Goal: Information Seeking & Learning: Learn about a topic

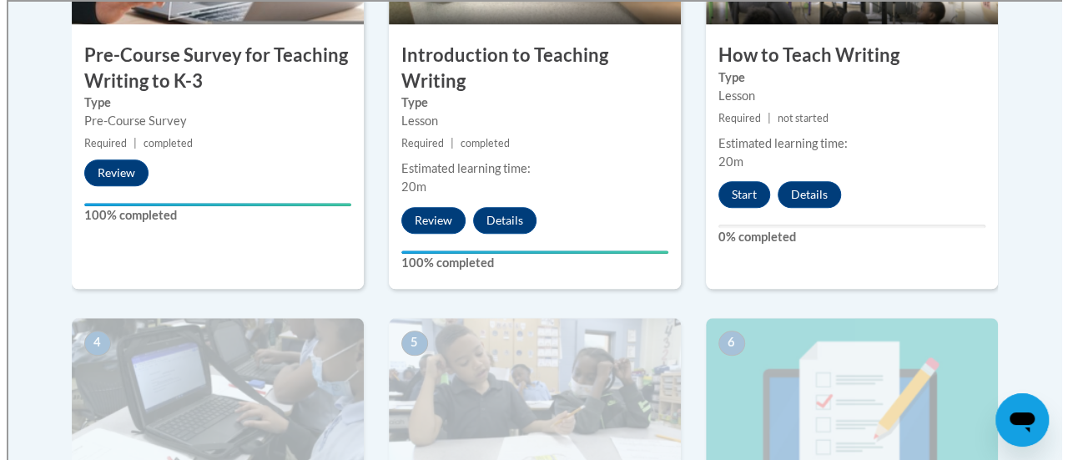
scroll to position [697, 0]
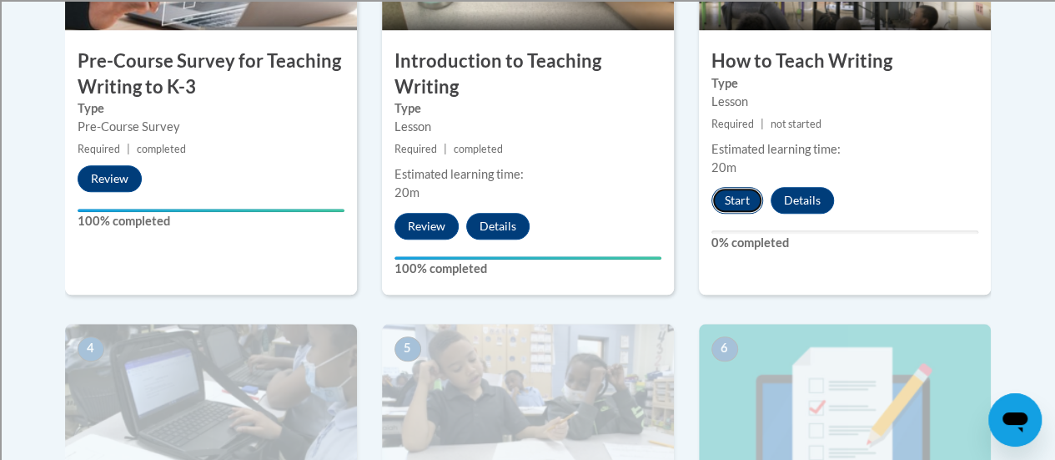
click at [732, 196] on button "Start" at bounding box center [738, 200] width 52 height 27
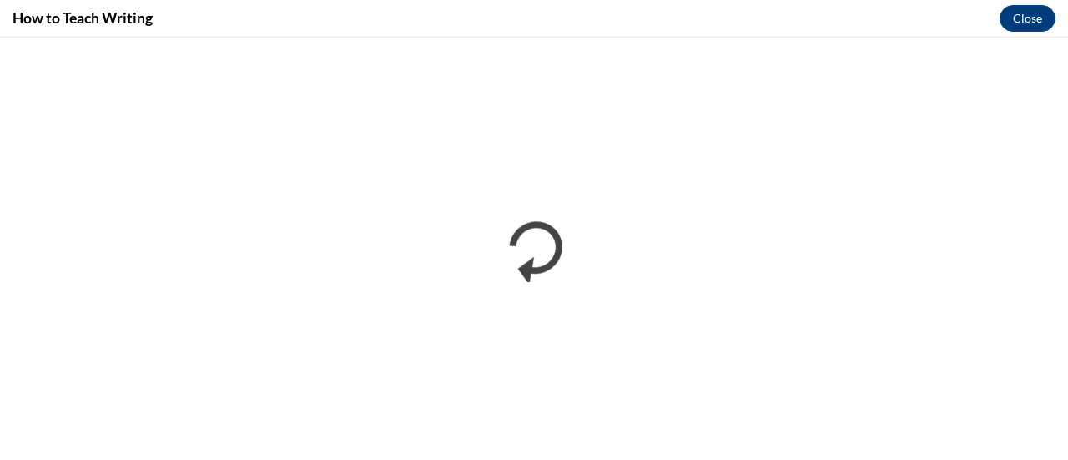
scroll to position [0, 0]
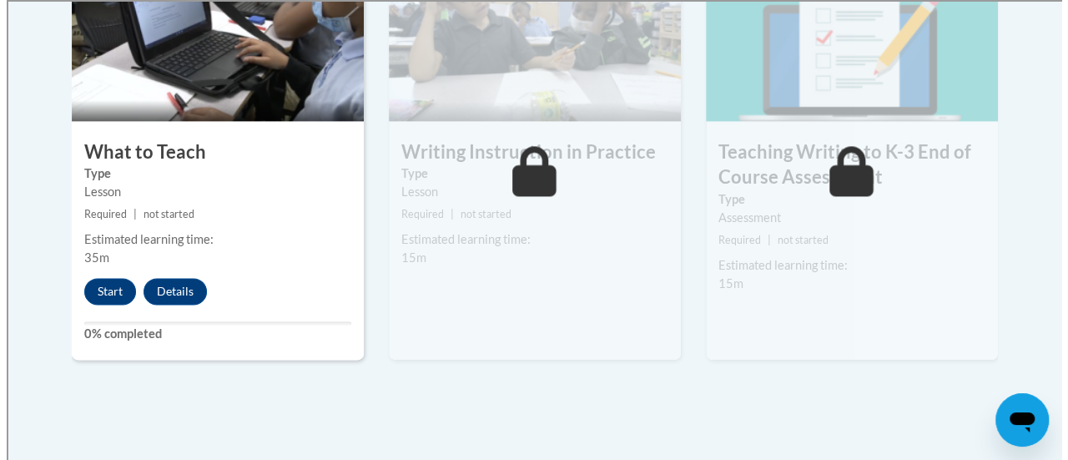
scroll to position [1010, 0]
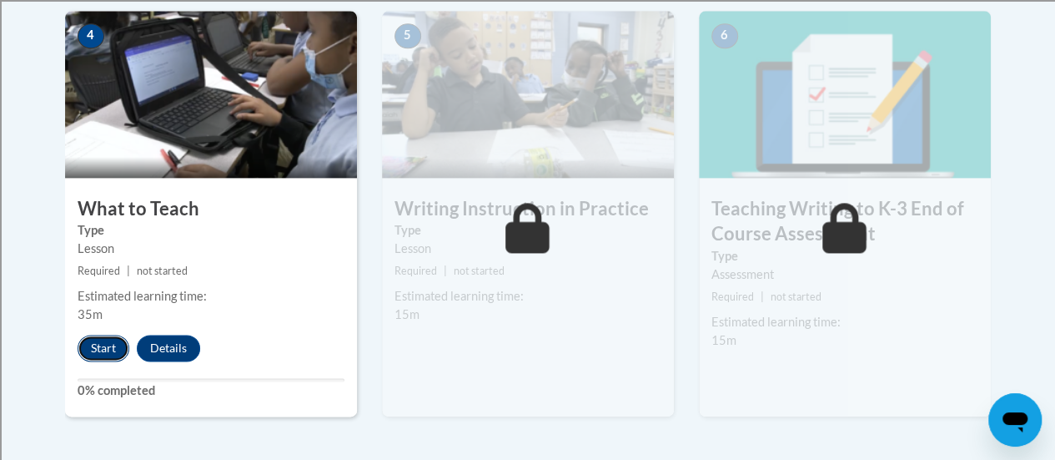
click at [108, 345] on button "Start" at bounding box center [104, 347] width 52 height 27
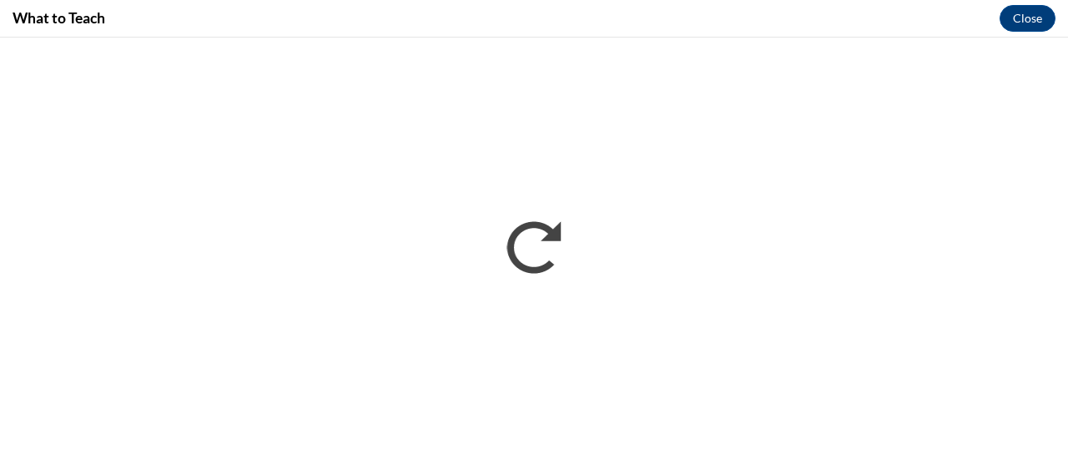
scroll to position [0, 0]
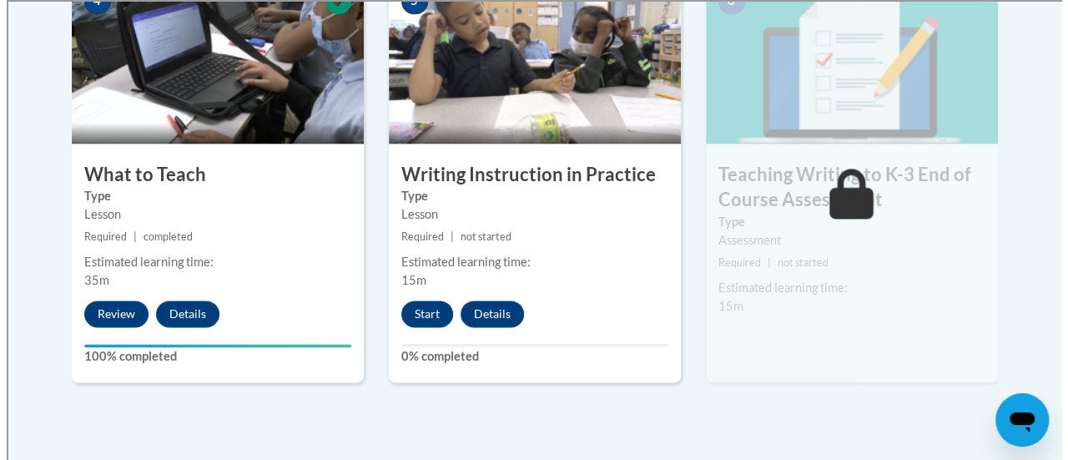
scroll to position [1054, 0]
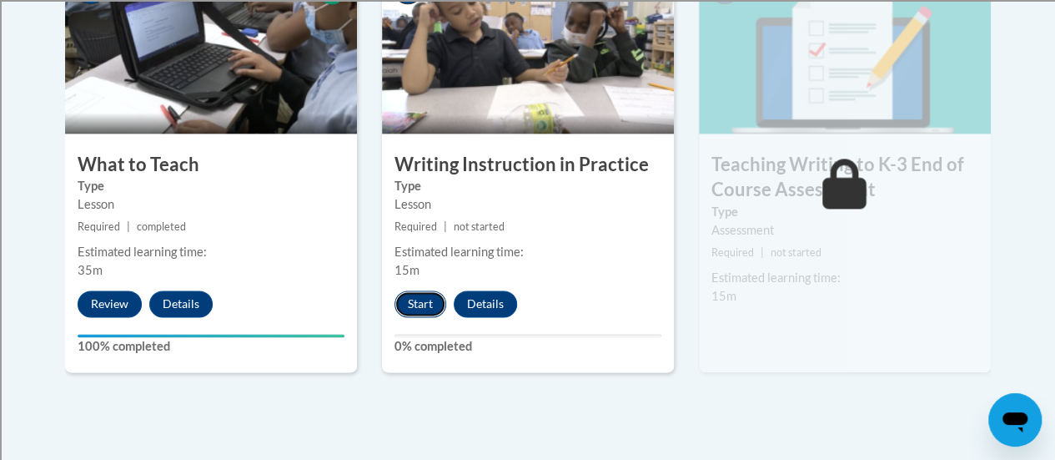
click at [430, 299] on button "Start" at bounding box center [421, 303] width 52 height 27
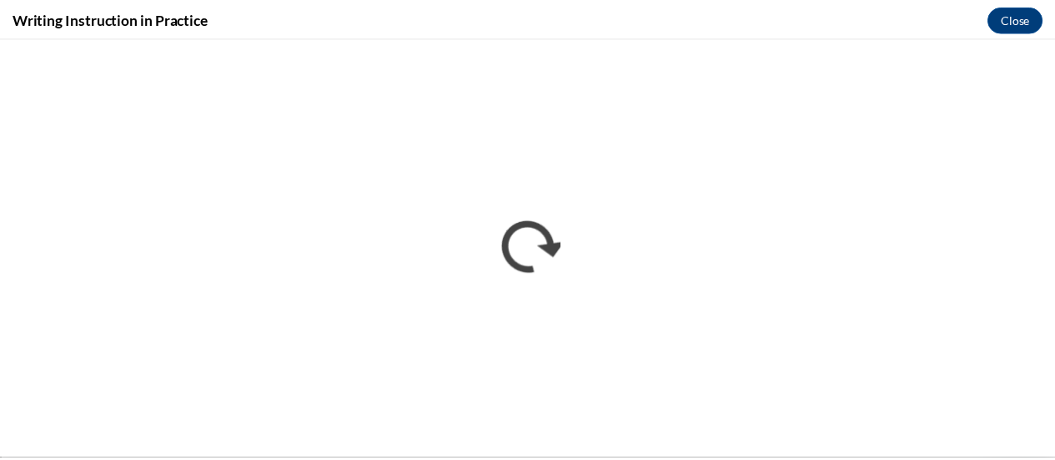
scroll to position [0, 0]
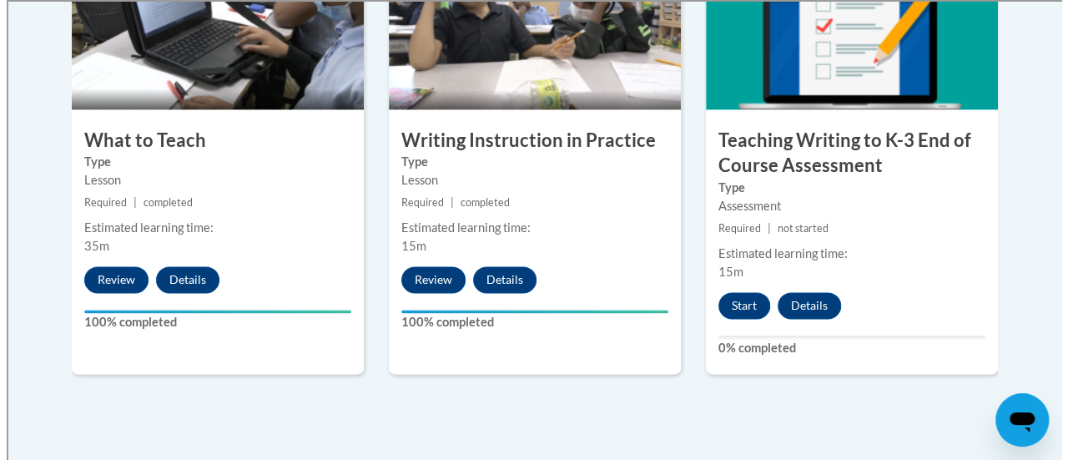
scroll to position [1069, 0]
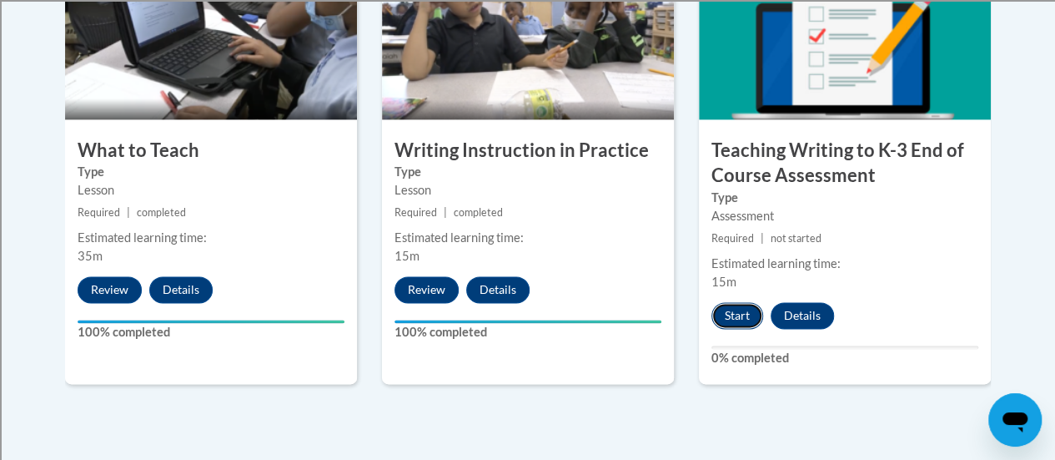
click at [734, 311] on button "Start" at bounding box center [738, 315] width 52 height 27
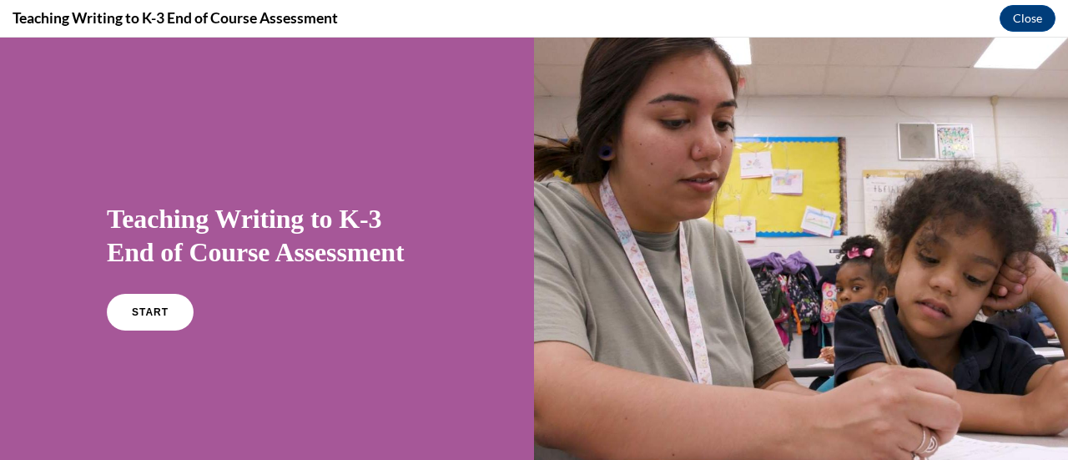
scroll to position [3, 0]
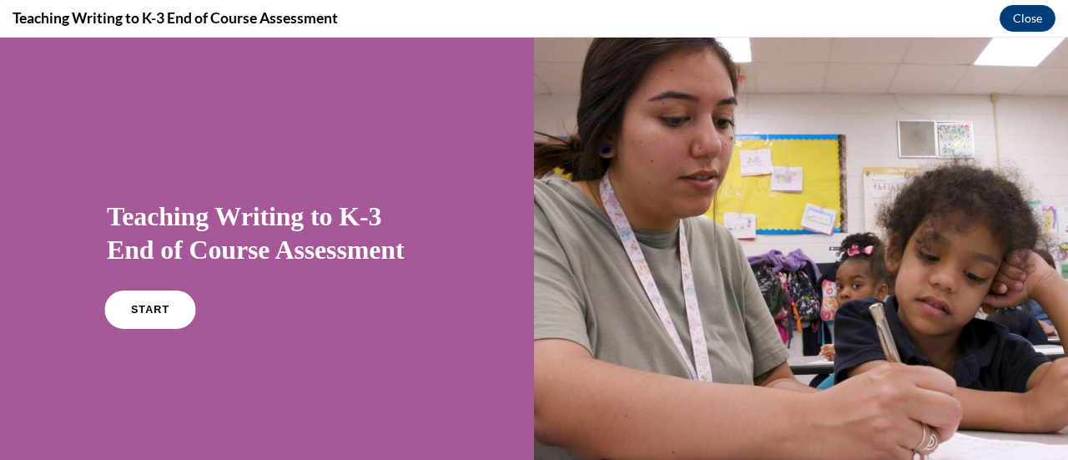
click at [136, 321] on link "START" at bounding box center [149, 309] width 91 height 38
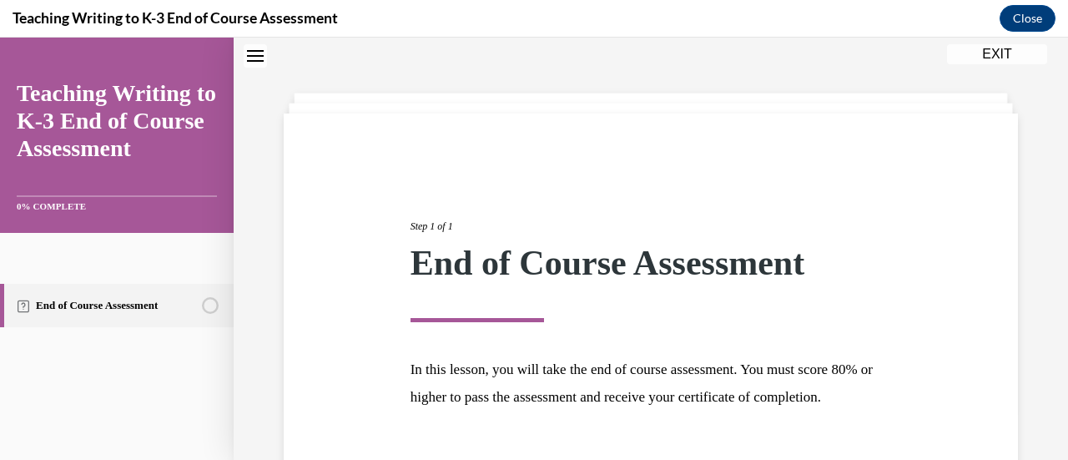
scroll to position [195, 0]
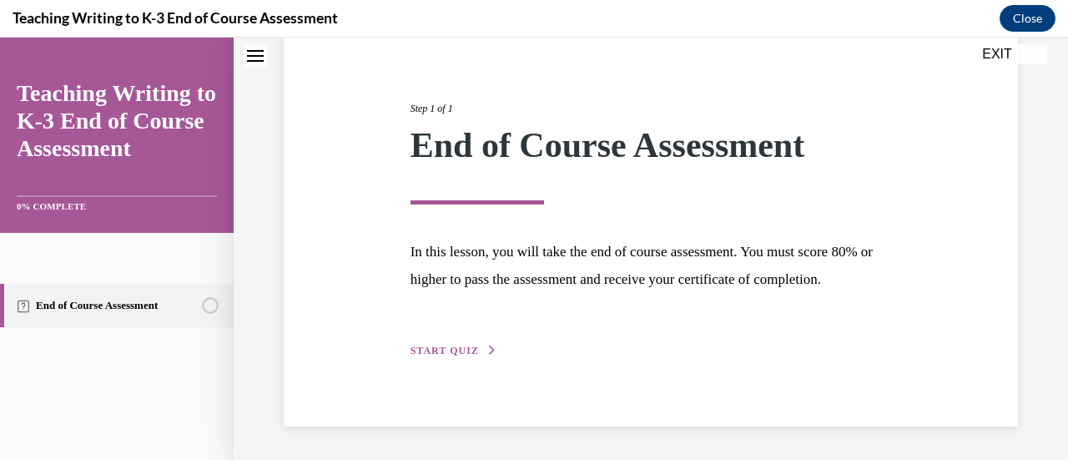
click at [429, 348] on span "START QUIZ" at bounding box center [444, 351] width 68 height 12
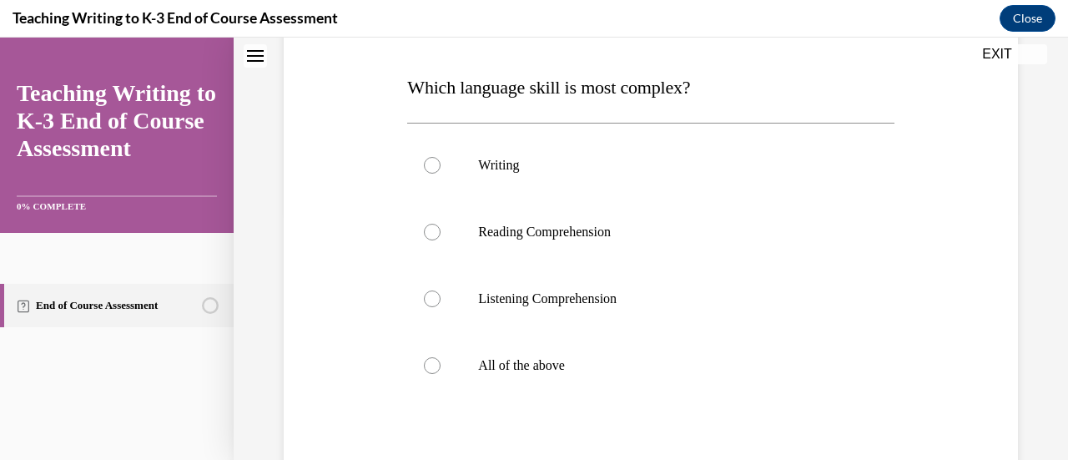
scroll to position [249, 0]
click at [429, 157] on div at bounding box center [432, 165] width 17 height 17
click at [429, 157] on input "Writing" at bounding box center [432, 165] width 17 height 17
radio input "true"
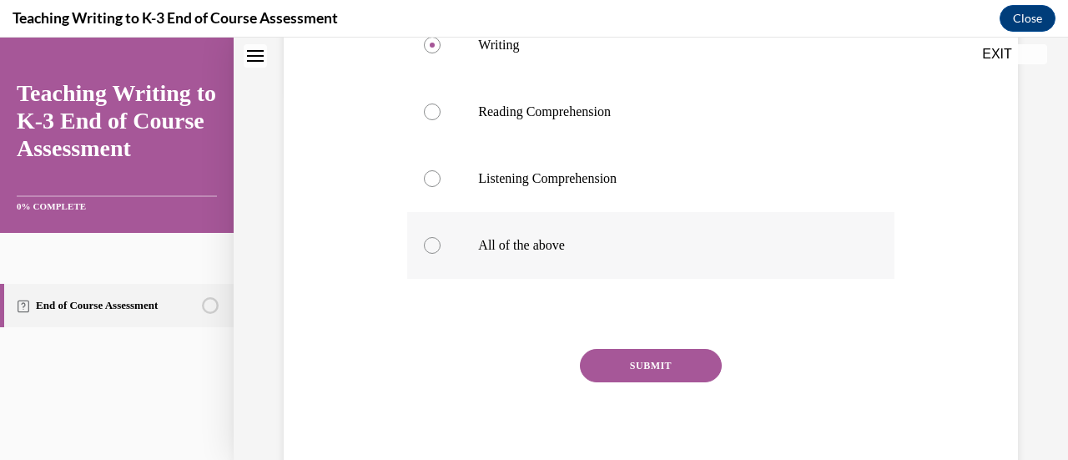
scroll to position [372, 0]
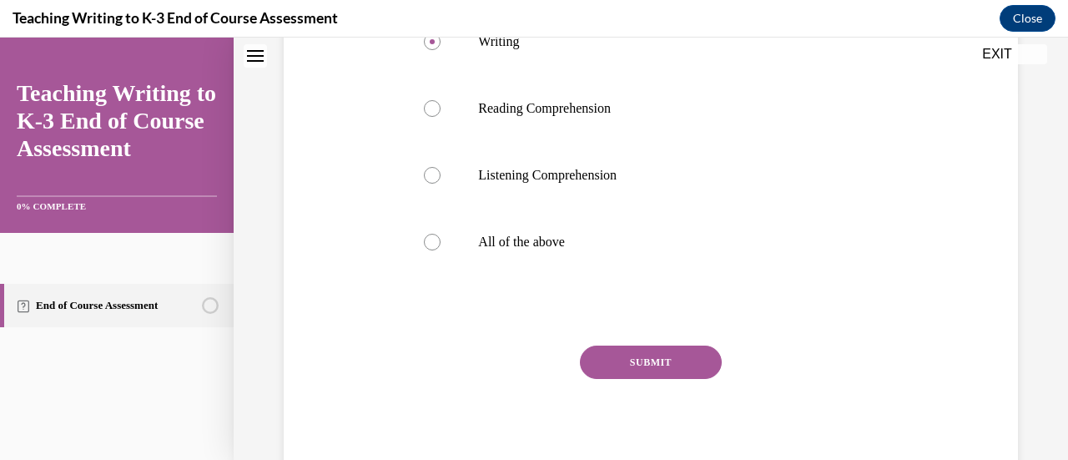
click at [611, 351] on button "SUBMIT" at bounding box center [651, 361] width 142 height 33
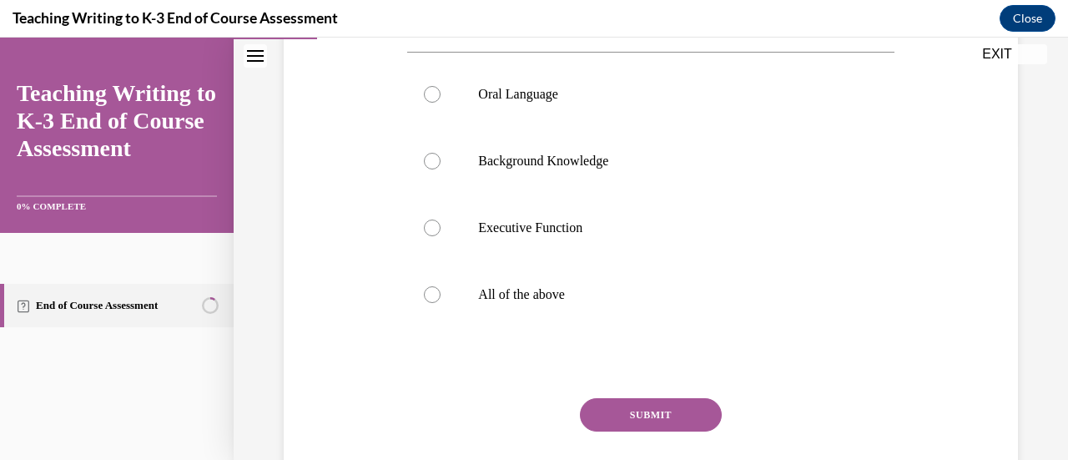
scroll to position [320, 0]
click at [425, 298] on div at bounding box center [432, 293] width 17 height 17
click at [425, 298] on input "All of the above" at bounding box center [432, 293] width 17 height 17
radio input "true"
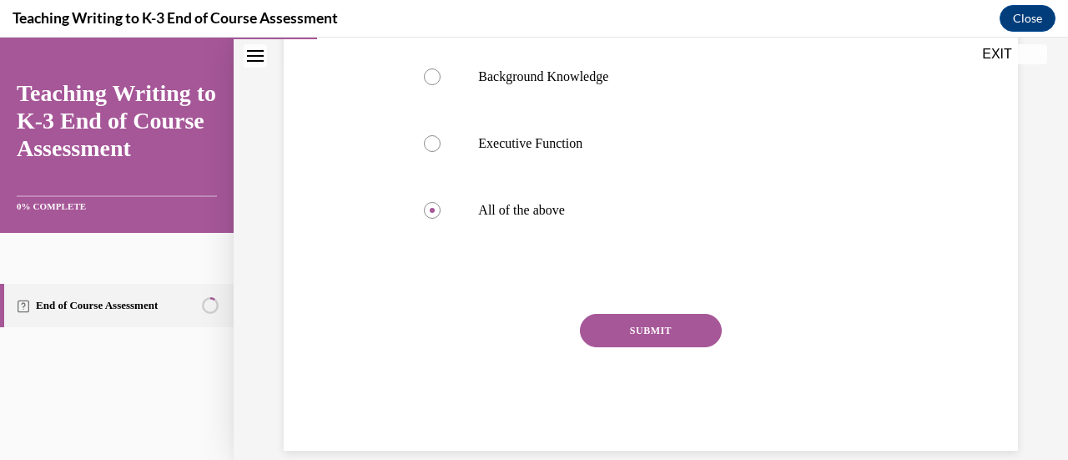
scroll to position [427, 0]
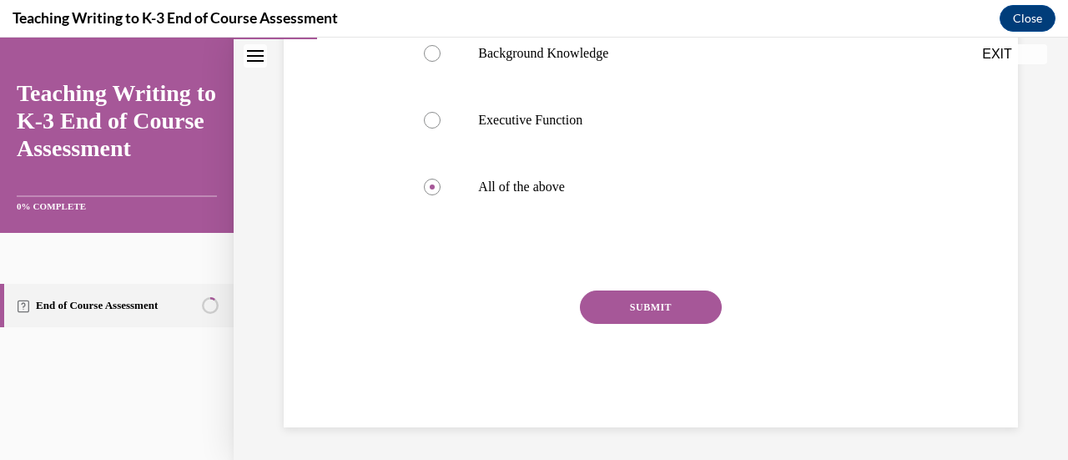
click at [636, 302] on button "SUBMIT" at bounding box center [651, 306] width 142 height 33
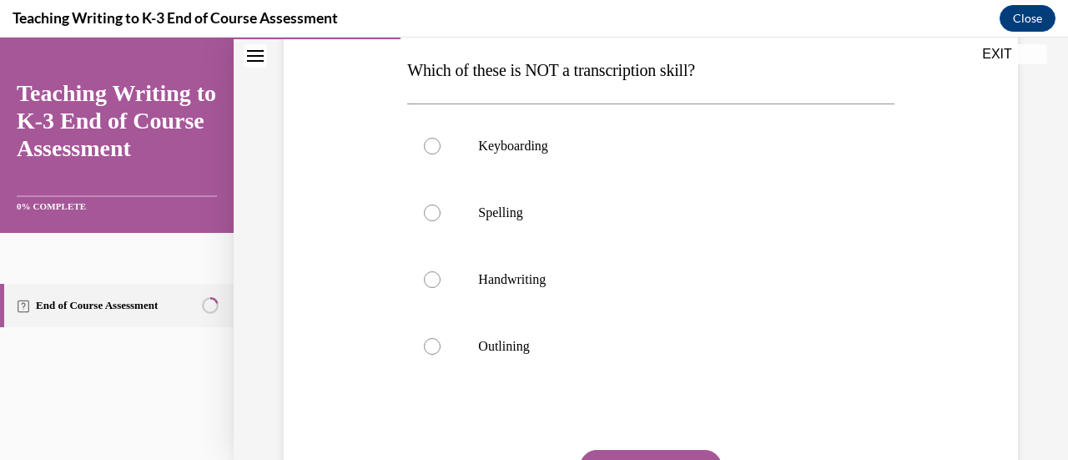
scroll to position [268, 0]
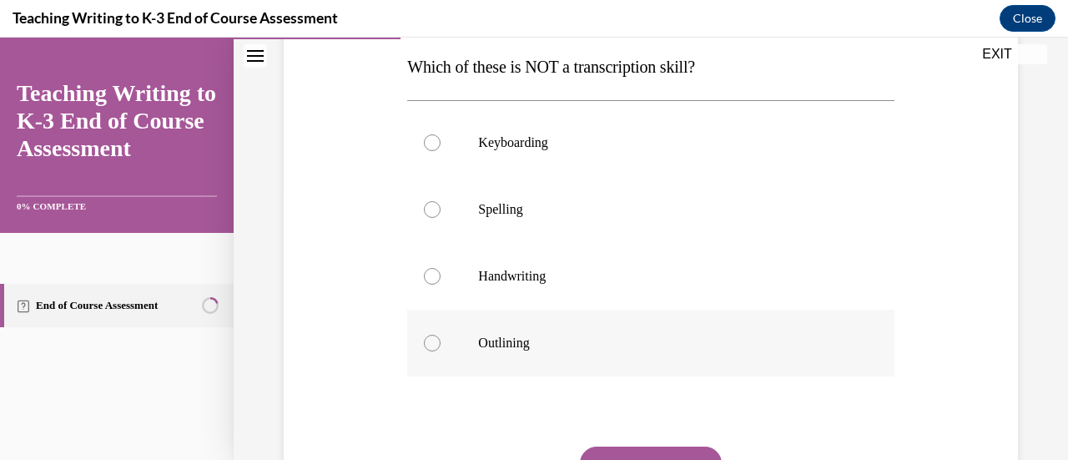
click at [429, 334] on div at bounding box center [432, 342] width 17 height 17
click at [429, 334] on input "Outlining" at bounding box center [432, 342] width 17 height 17
radio input "true"
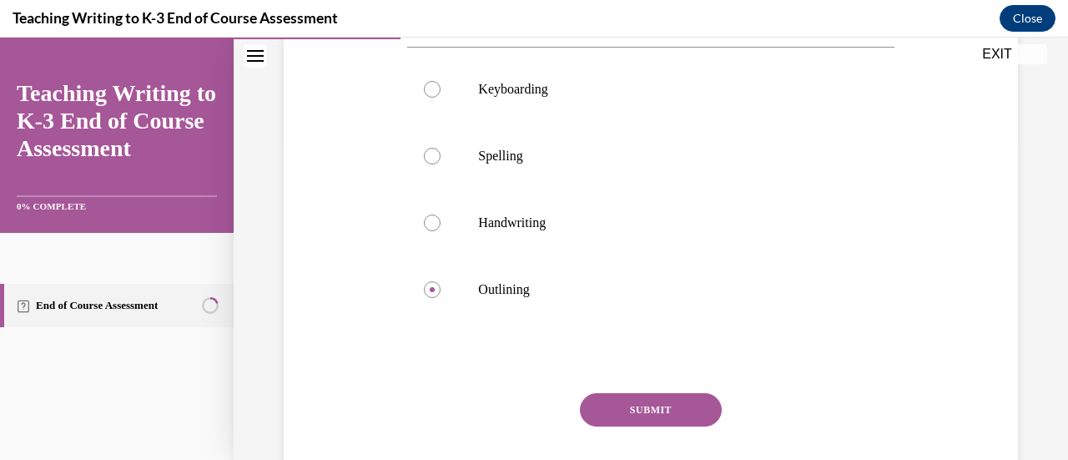
click at [619, 403] on button "SUBMIT" at bounding box center [651, 409] width 142 height 33
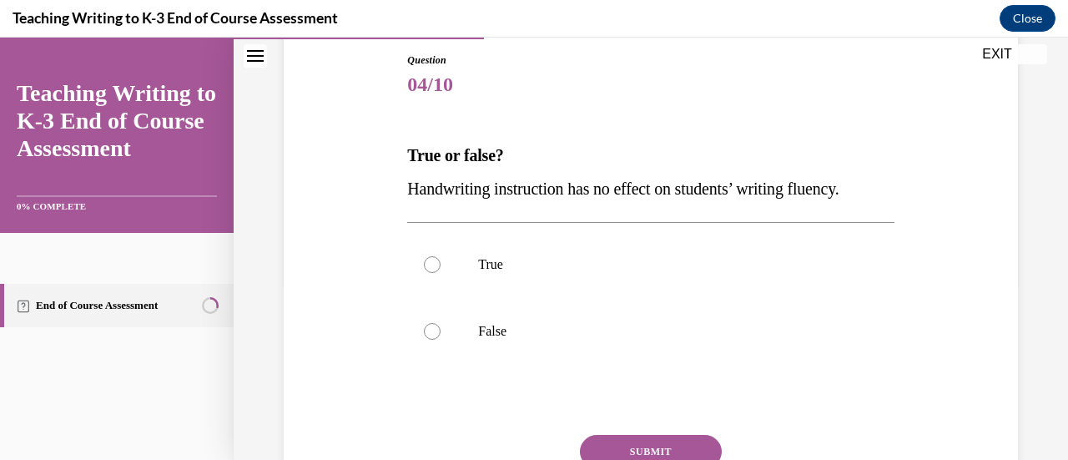
scroll to position [196, 0]
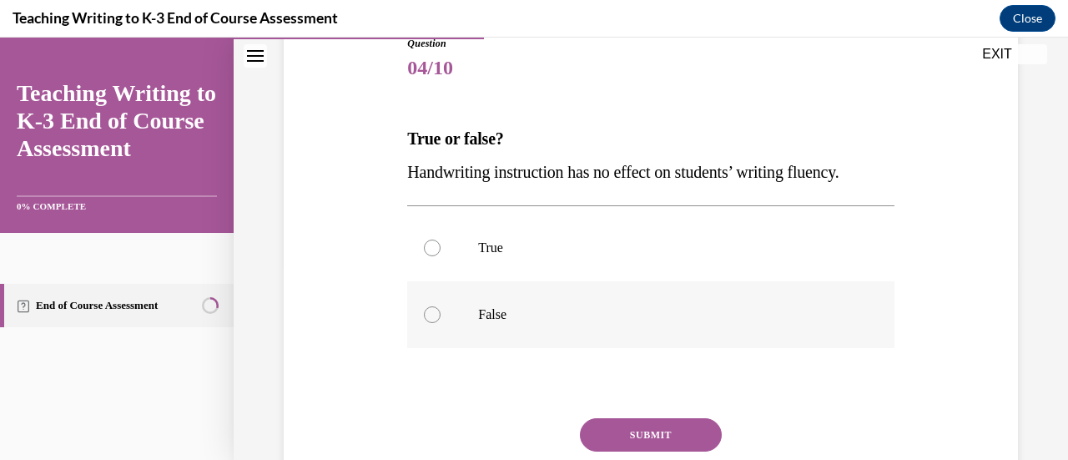
click at [425, 316] on div at bounding box center [432, 314] width 17 height 17
click at [425, 316] on input "False" at bounding box center [432, 314] width 17 height 17
radio input "true"
click at [635, 434] on button "SUBMIT" at bounding box center [651, 434] width 142 height 33
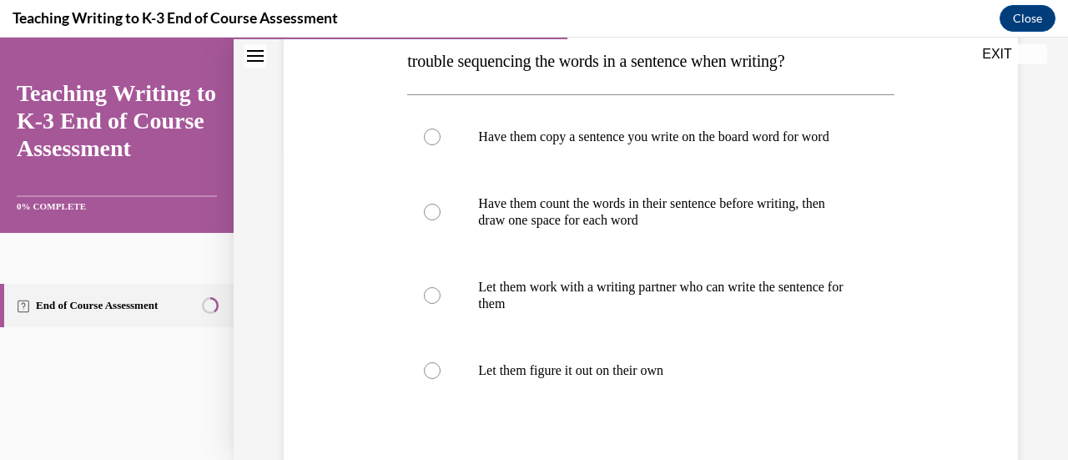
scroll to position [296, 0]
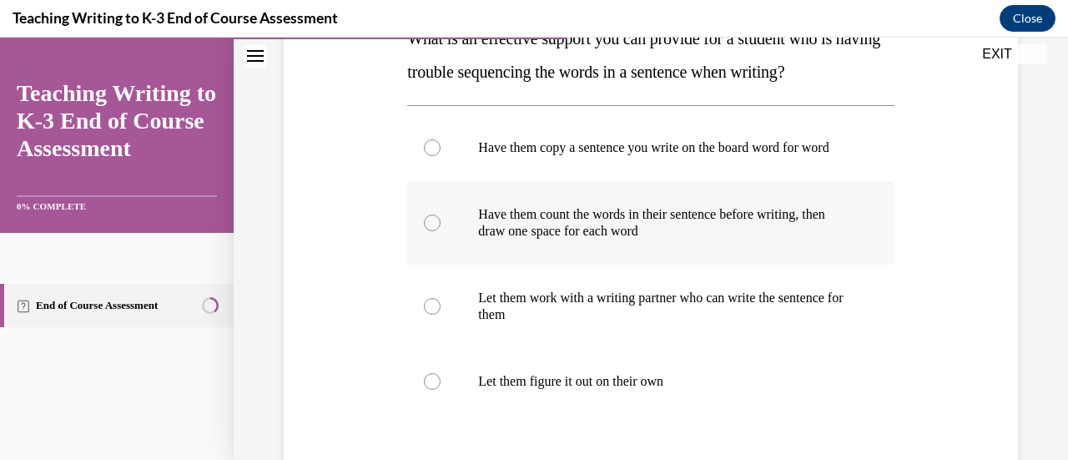
click at [422, 244] on label "Have them count the words in their sentence before writing, then draw one space…" at bounding box center [650, 222] width 486 height 83
click at [424, 231] on input "Have them count the words in their sentence before writing, then draw one space…" at bounding box center [432, 222] width 17 height 17
radio input "true"
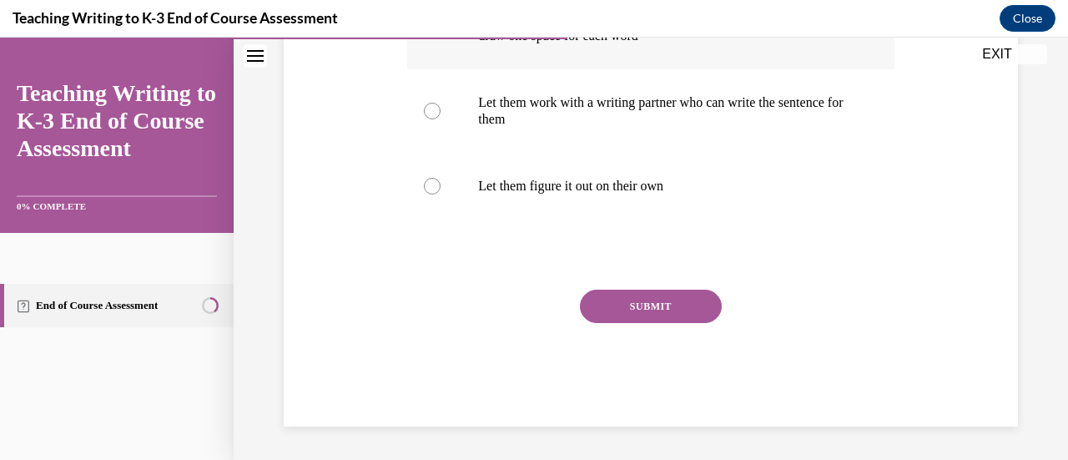
scroll to position [507, 0]
click at [620, 300] on button "SUBMIT" at bounding box center [651, 305] width 142 height 33
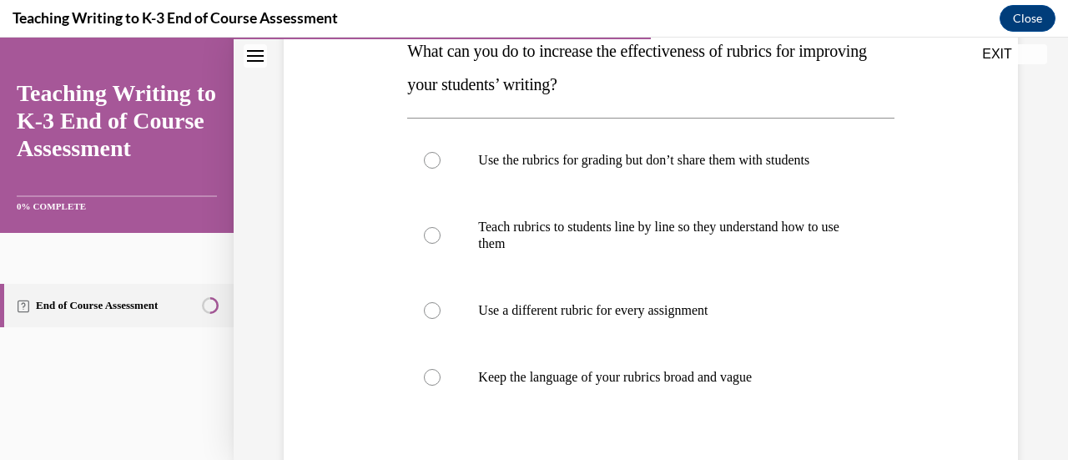
scroll to position [284, 0]
click at [430, 241] on div at bounding box center [432, 234] width 17 height 17
click at [430, 241] on input "Teach rubrics to students line by line so they understand how to use them" at bounding box center [432, 234] width 17 height 17
radio input "true"
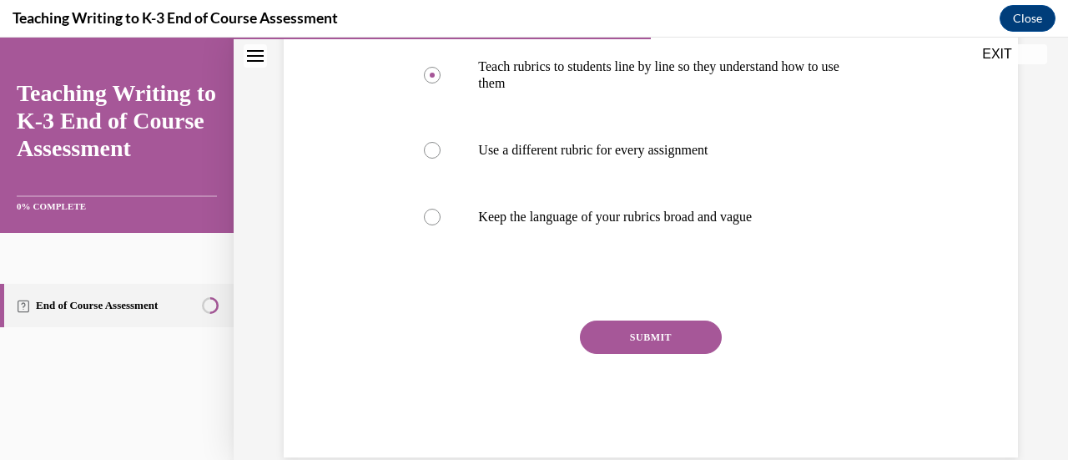
scroll to position [445, 0]
click at [625, 329] on button "SUBMIT" at bounding box center [651, 335] width 142 height 33
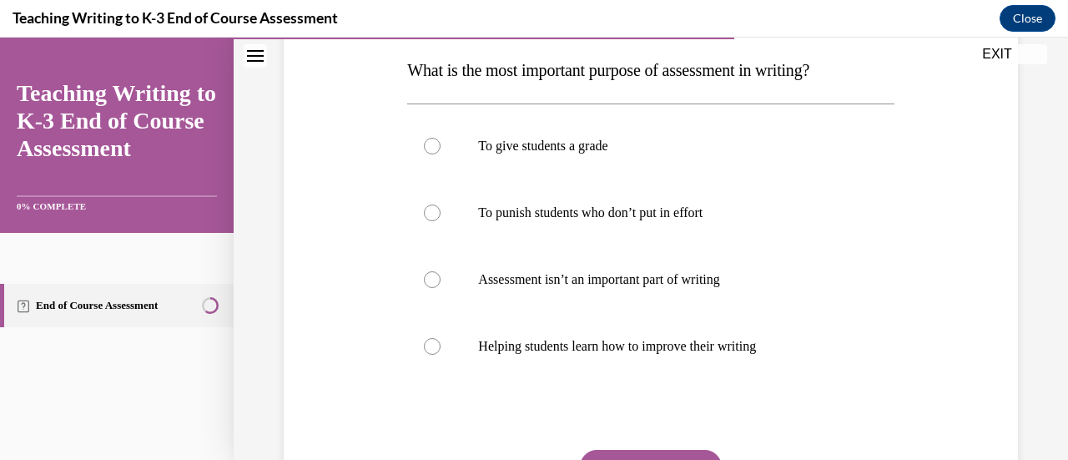
scroll to position [270, 0]
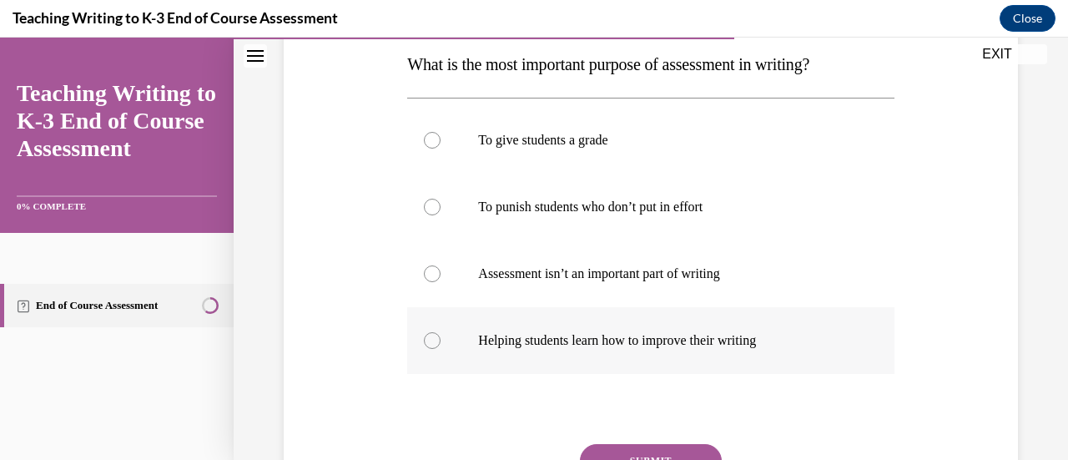
click at [430, 343] on div at bounding box center [432, 340] width 17 height 17
click at [430, 343] on input "Helping students learn how to improve their writing" at bounding box center [432, 340] width 17 height 17
radio input "true"
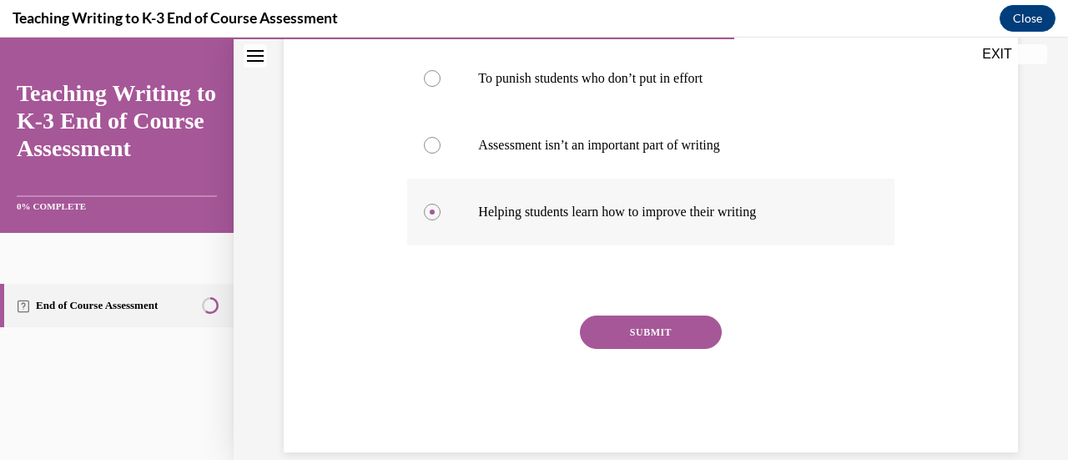
scroll to position [403, 0]
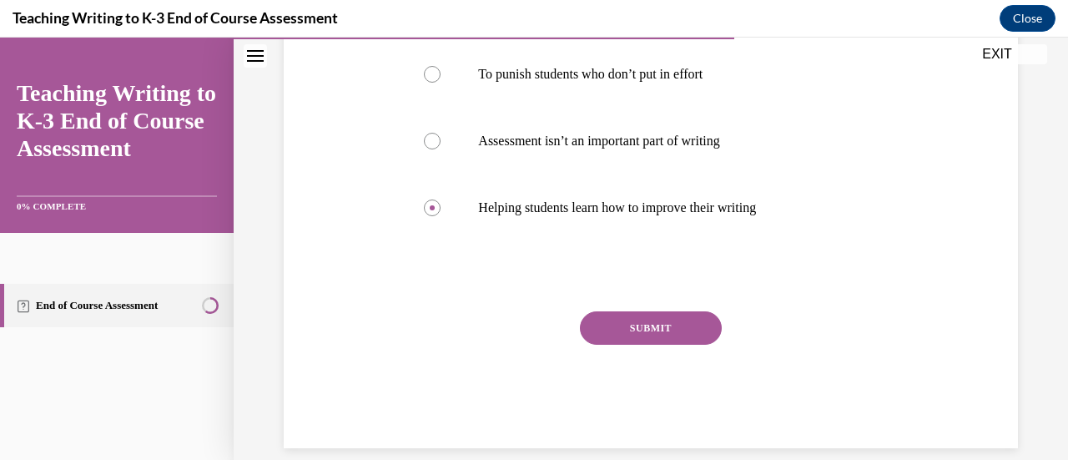
click at [611, 324] on button "SUBMIT" at bounding box center [651, 327] width 142 height 33
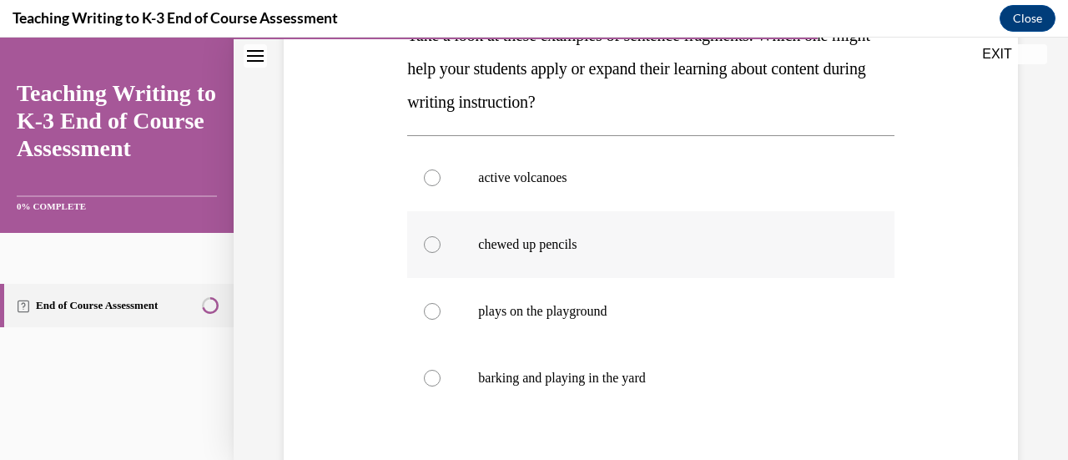
scroll to position [296, 0]
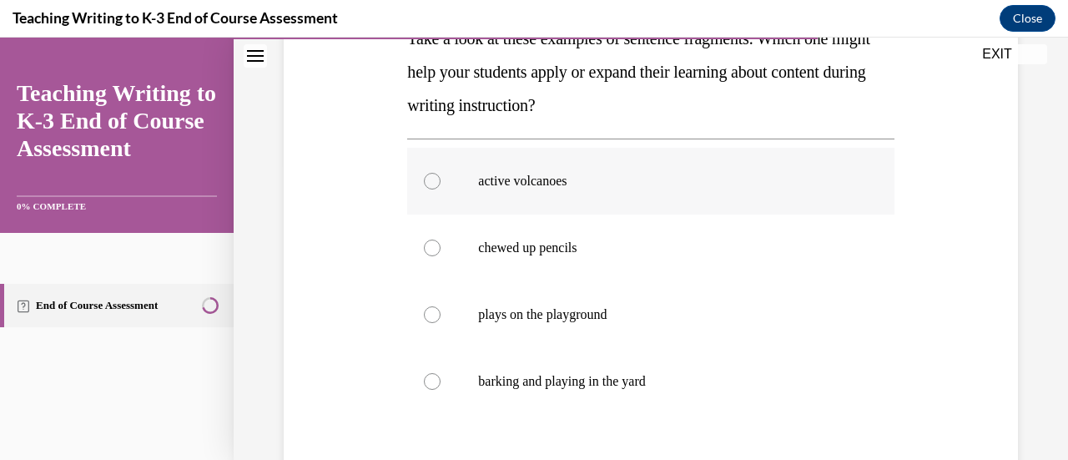
click at [425, 179] on div at bounding box center [432, 181] width 17 height 17
click at [425, 179] on input "active volcanoes" at bounding box center [432, 181] width 17 height 17
radio input "true"
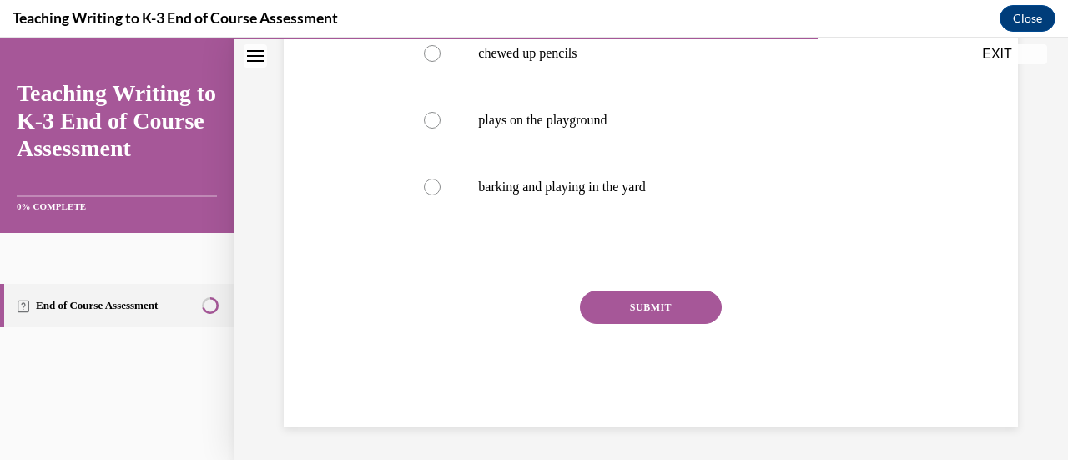
click at [645, 306] on button "SUBMIT" at bounding box center [651, 306] width 142 height 33
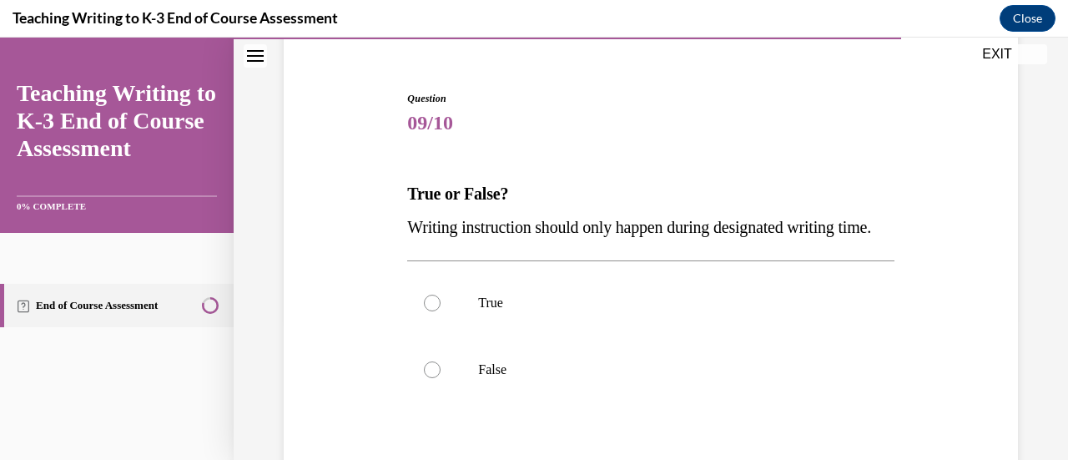
scroll to position [183, 0]
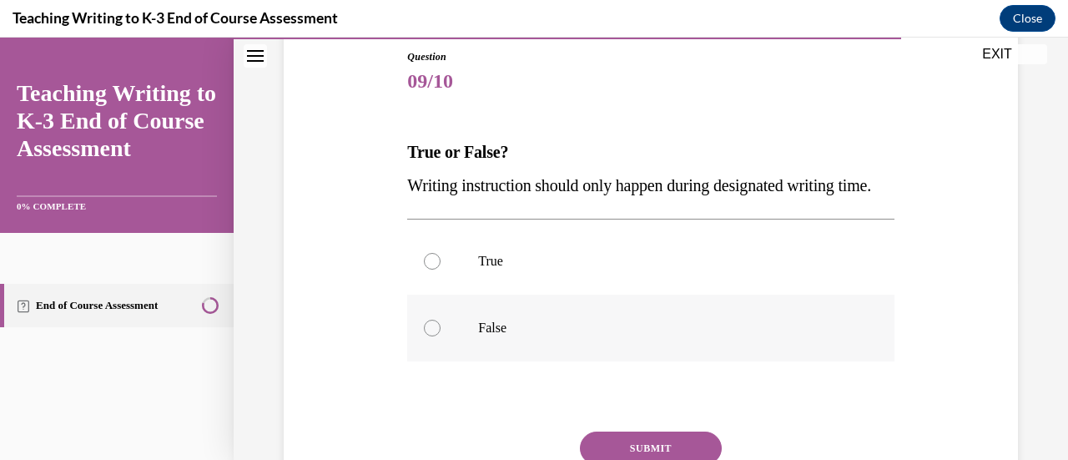
click at [424, 336] on div at bounding box center [432, 327] width 17 height 17
click at [424, 336] on input "False" at bounding box center [432, 327] width 17 height 17
radio input "true"
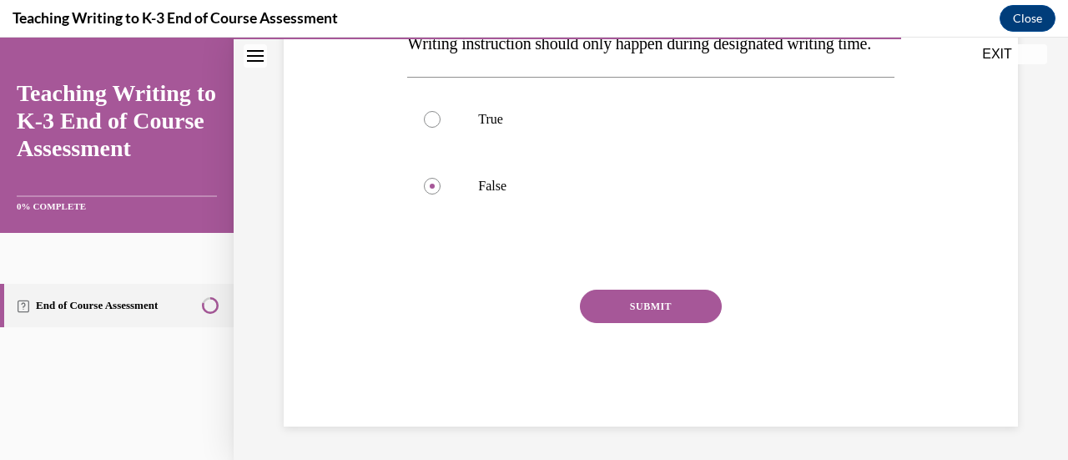
click at [625, 302] on button "SUBMIT" at bounding box center [651, 305] width 142 height 33
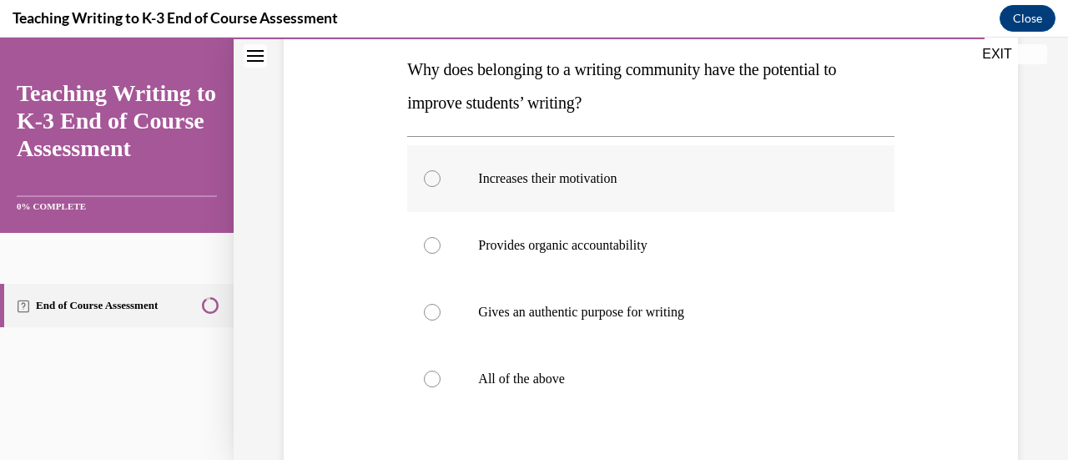
scroll to position [274, 0]
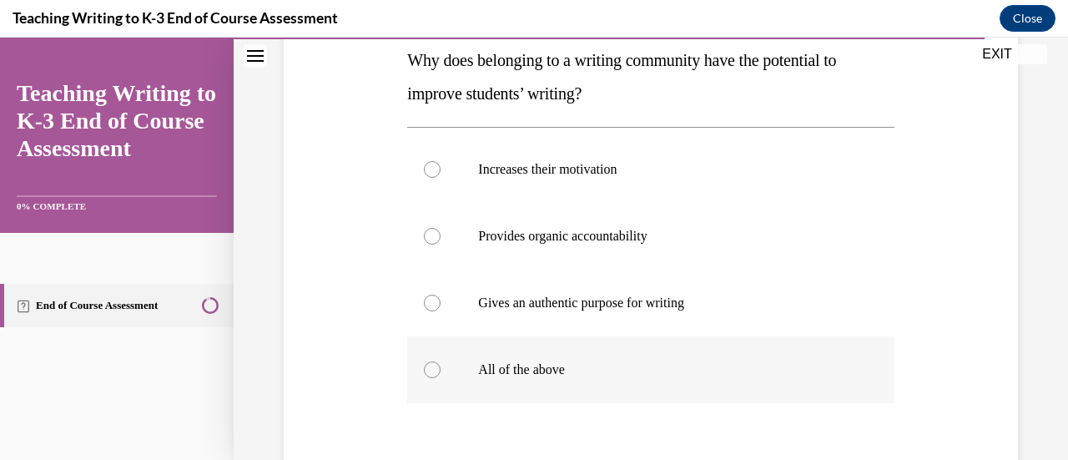
click at [430, 361] on div at bounding box center [432, 369] width 17 height 17
click at [430, 361] on input "All of the above" at bounding box center [432, 369] width 17 height 17
radio input "true"
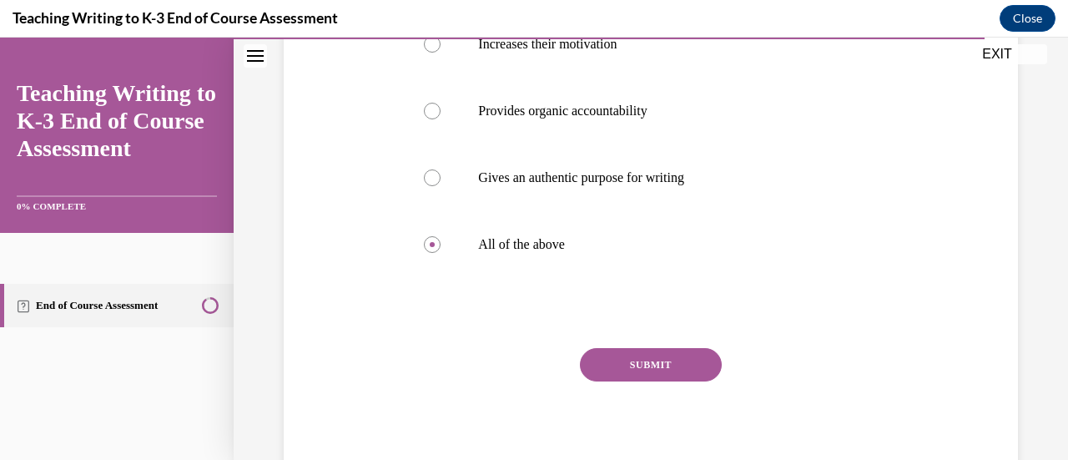
click at [635, 361] on button "SUBMIT" at bounding box center [651, 364] width 142 height 33
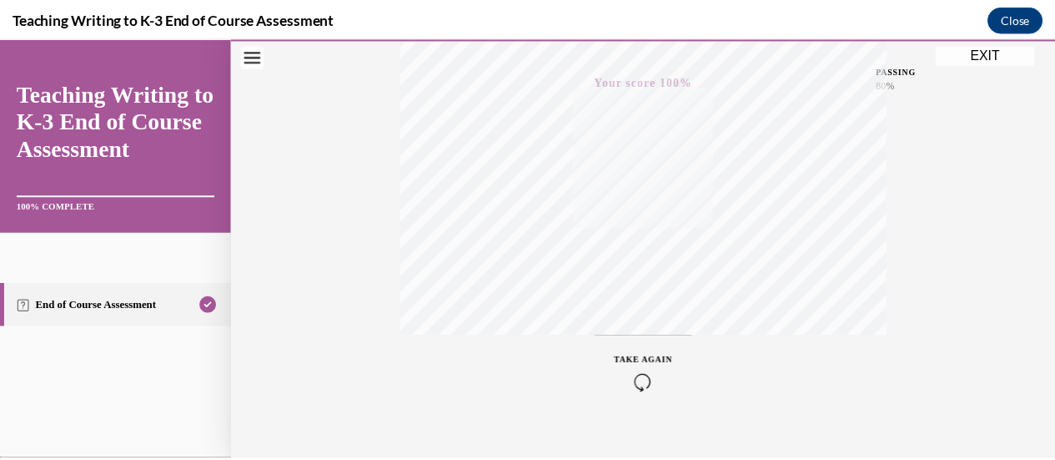
scroll to position [432, 0]
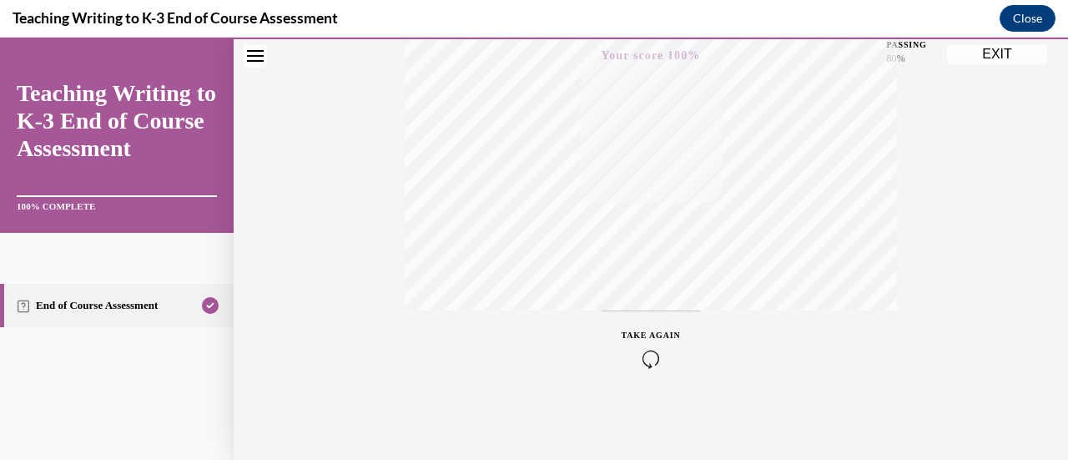
click at [1001, 59] on button "EXIT" at bounding box center [997, 54] width 100 height 20
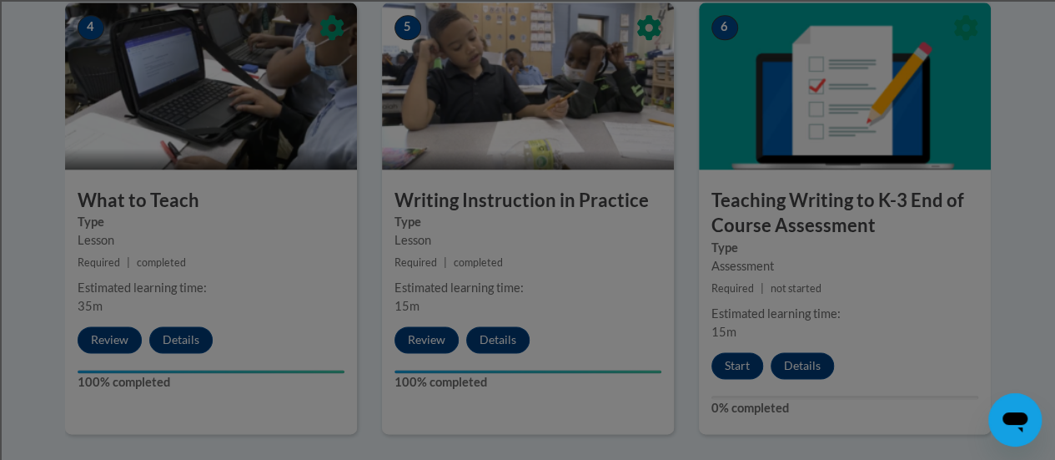
scroll to position [1018, 0]
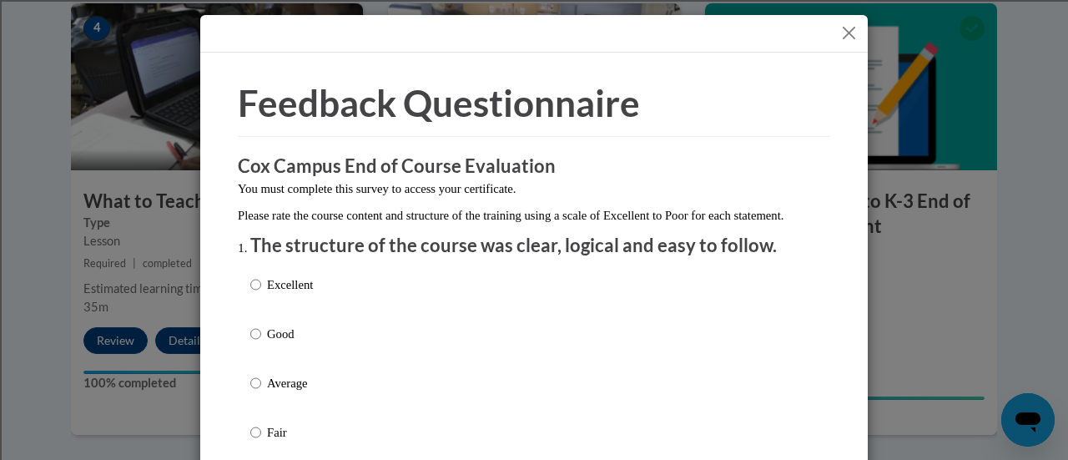
click at [838, 28] on button "Close" at bounding box center [848, 33] width 21 height 21
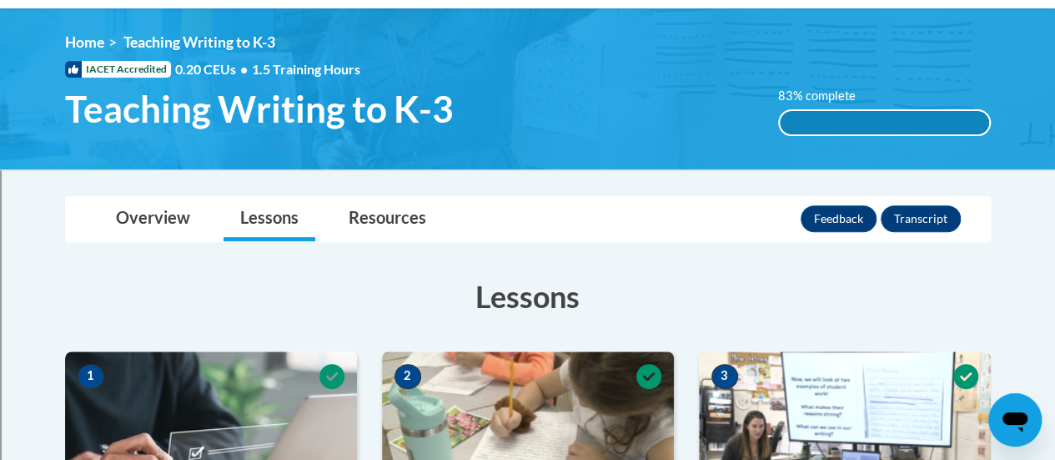
scroll to position [202, 0]
